Goal: Task Accomplishment & Management: Manage account settings

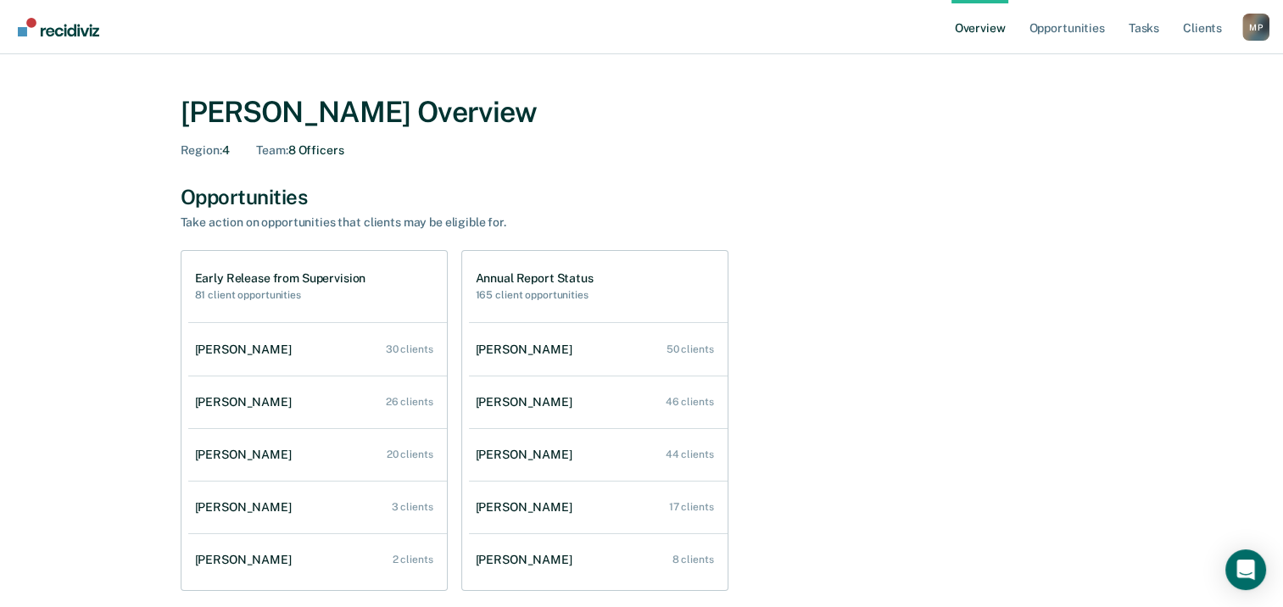
scroll to position [85, 0]
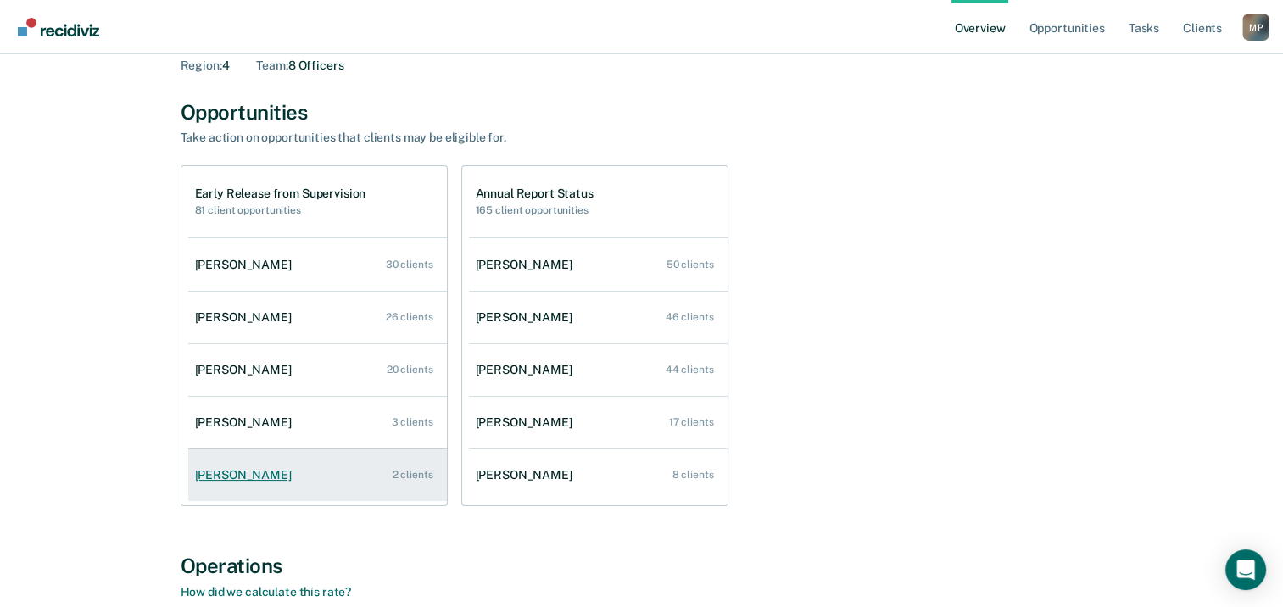
click at [254, 473] on div "[PERSON_NAME]" at bounding box center [246, 475] width 103 height 14
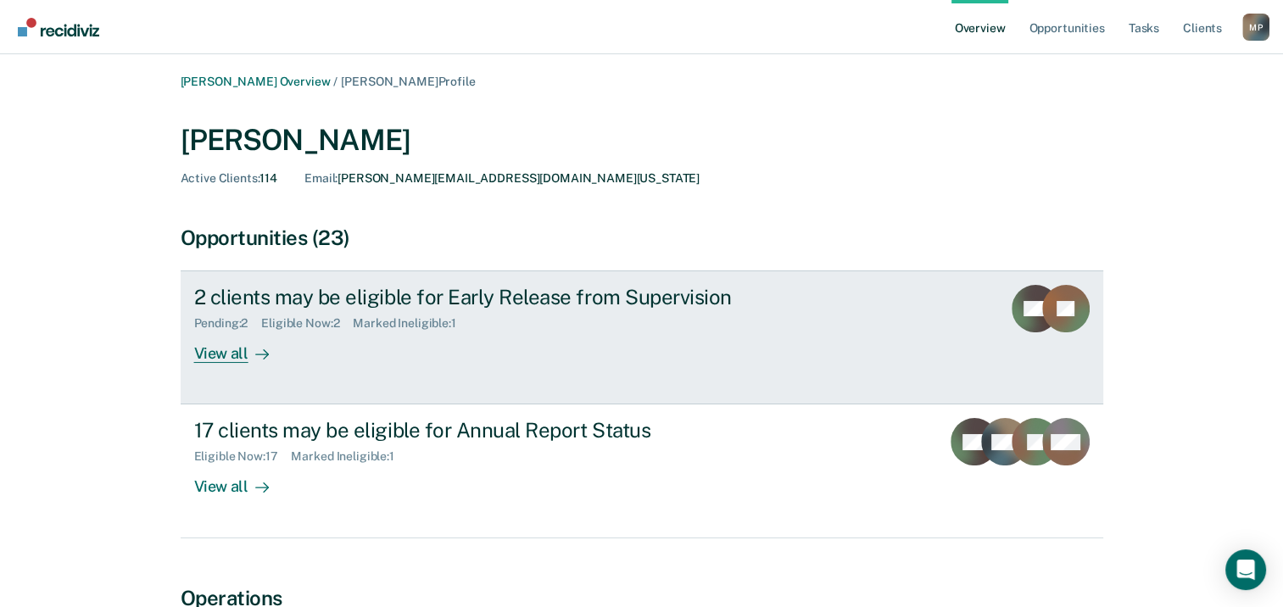
click at [225, 354] on div "View all" at bounding box center [241, 347] width 95 height 33
click at [237, 353] on div "View all" at bounding box center [241, 347] width 95 height 33
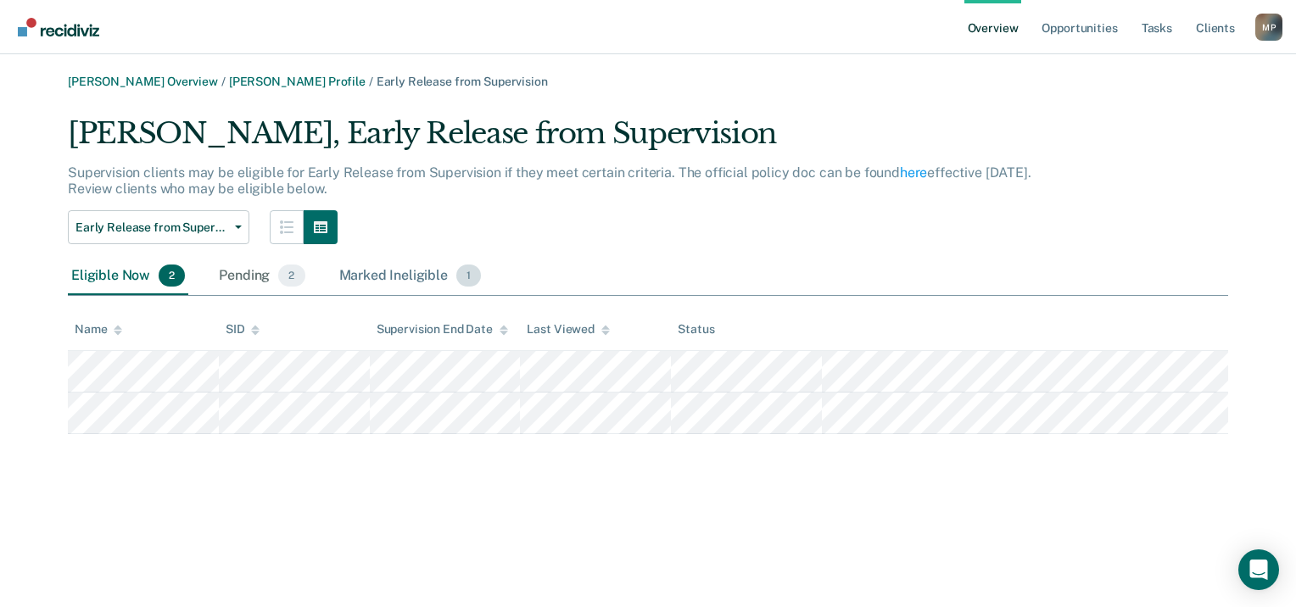
click at [399, 280] on div "Marked Ineligible 1" at bounding box center [410, 276] width 149 height 37
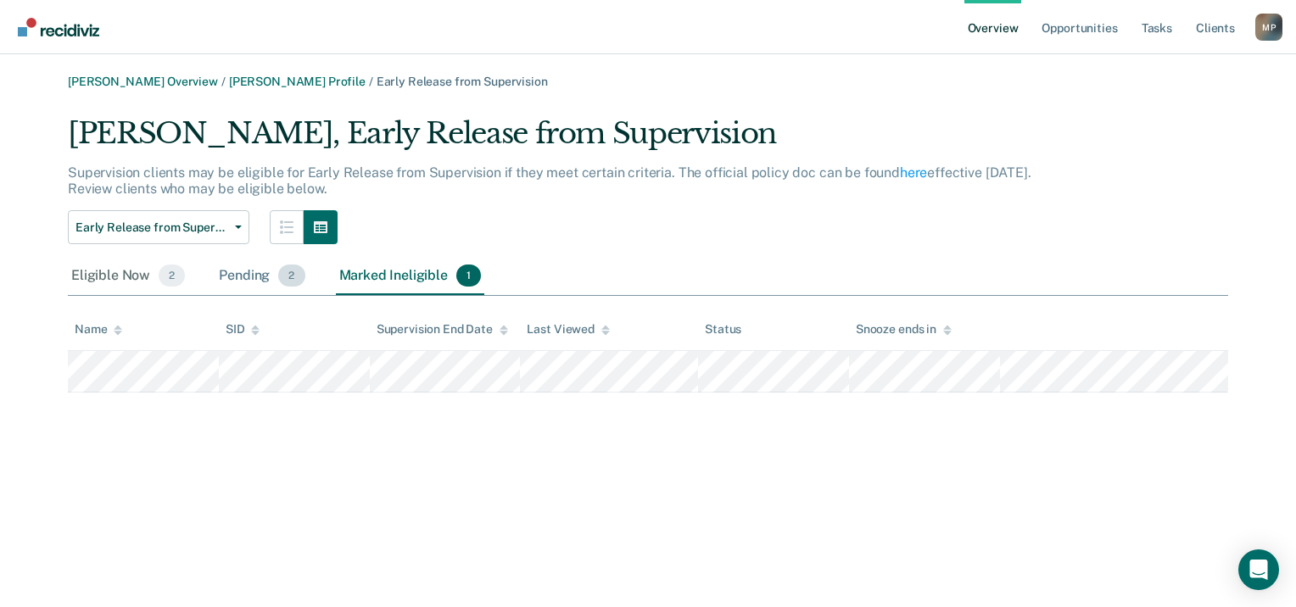
click at [251, 275] on div "Pending 2" at bounding box center [261, 276] width 92 height 37
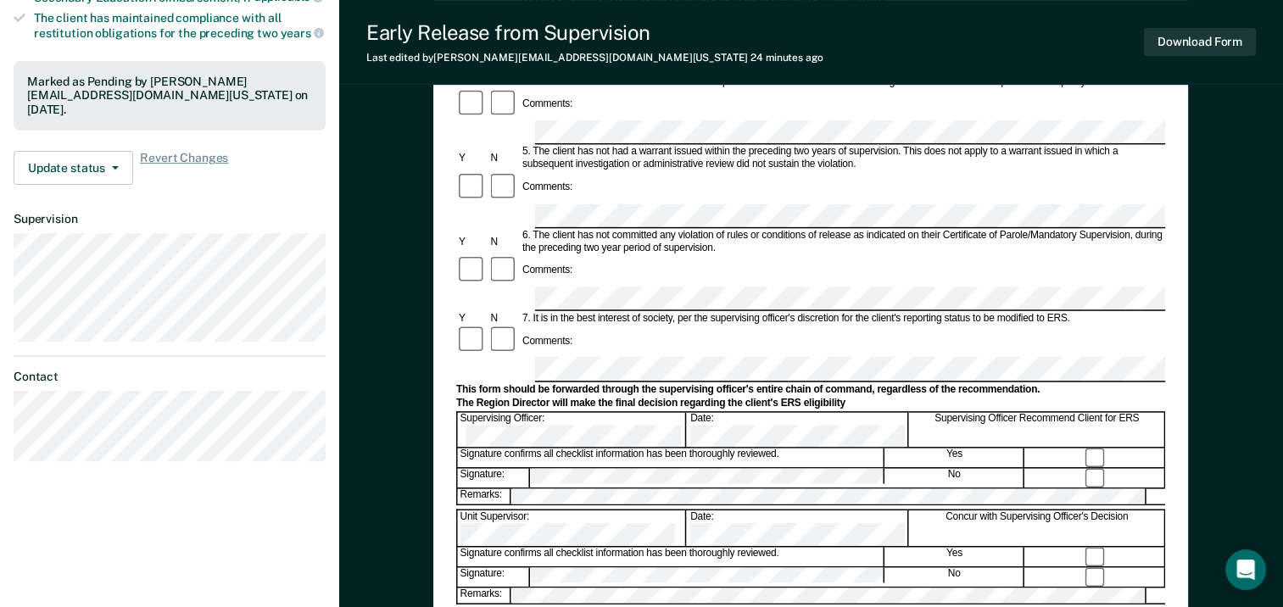
scroll to position [509, 0]
